Goal: Complete application form

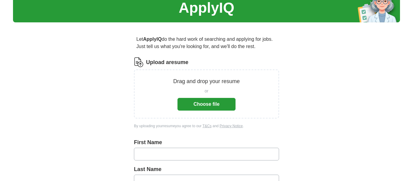
scroll to position [27, 0]
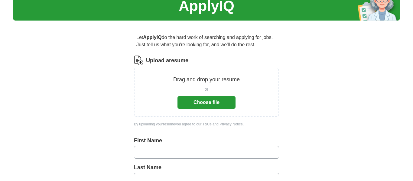
click at [217, 106] on button "Choose file" at bounding box center [206, 102] width 58 height 13
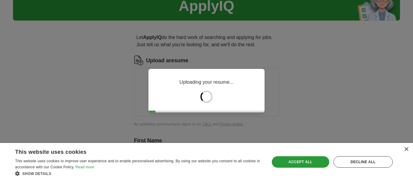
click at [304, 165] on div "Accept all" at bounding box center [300, 161] width 57 height 11
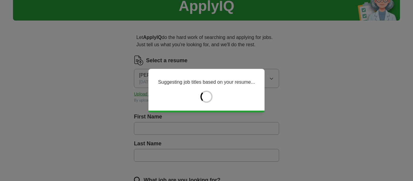
type input "****"
type input "********"
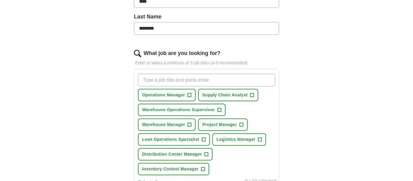
scroll to position [178, 0]
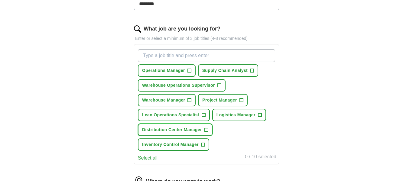
click at [207, 130] on span "+" at bounding box center [206, 130] width 4 height 5
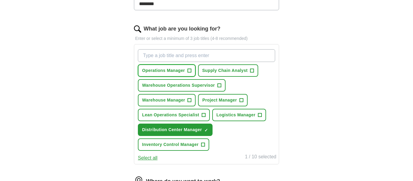
click at [187, 70] on button "Operations Manager +" at bounding box center [167, 70] width 58 height 12
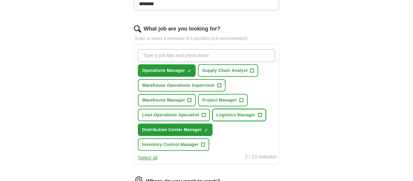
click at [255, 114] on span "Logistics Manager" at bounding box center [235, 115] width 39 height 6
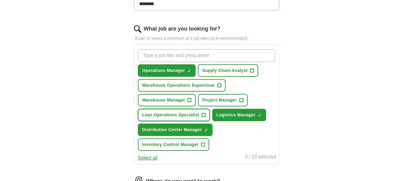
click at [191, 115] on span "Lean Operations Specialist" at bounding box center [170, 115] width 57 height 6
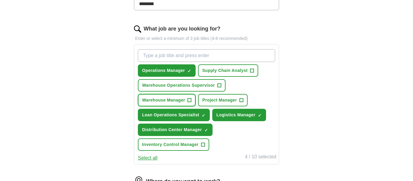
click at [189, 99] on span "+" at bounding box center [190, 100] width 4 height 5
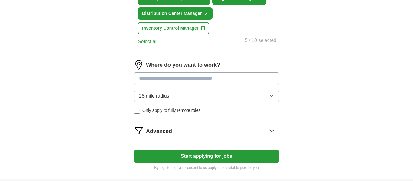
scroll to position [297, 0]
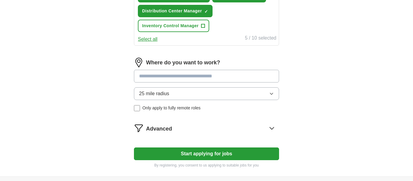
click at [197, 76] on input at bounding box center [206, 76] width 145 height 13
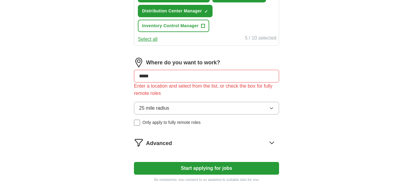
type input "******"
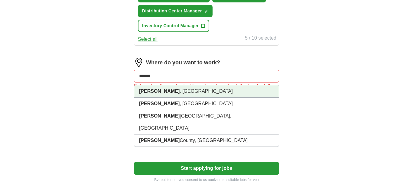
click at [169, 92] on li "[PERSON_NAME] , [GEOGRAPHIC_DATA]" at bounding box center [206, 91] width 145 height 12
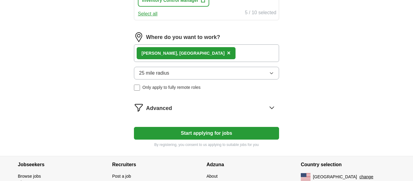
scroll to position [324, 0]
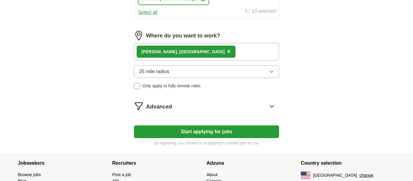
click at [275, 73] on button "25 mile radius" at bounding box center [206, 71] width 145 height 13
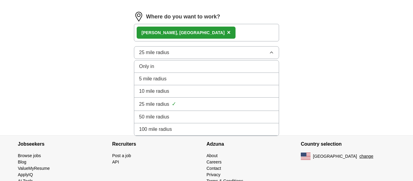
scroll to position [343, 0]
click at [212, 36] on div "[PERSON_NAME] , [GEOGRAPHIC_DATA] ×" at bounding box center [206, 33] width 145 height 18
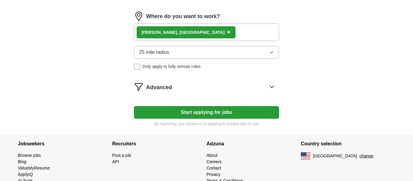
click at [198, 31] on div "[PERSON_NAME] , [GEOGRAPHIC_DATA] ×" at bounding box center [206, 33] width 145 height 18
click at [187, 34] on div "[PERSON_NAME] , [GEOGRAPHIC_DATA] ×" at bounding box center [206, 33] width 145 height 18
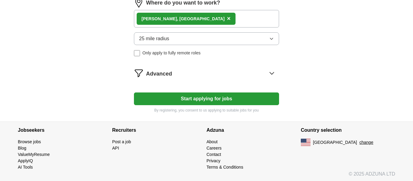
scroll to position [359, 0]
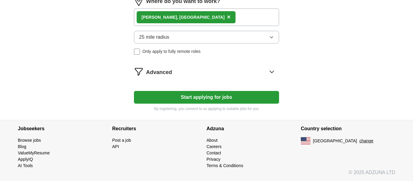
click at [200, 96] on button "Start applying for jobs" at bounding box center [206, 97] width 145 height 13
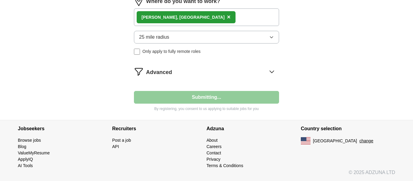
select select "**"
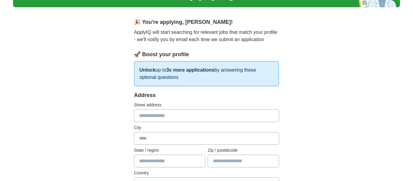
scroll to position [41, 0]
